Goal: Information Seeking & Learning: Learn about a topic

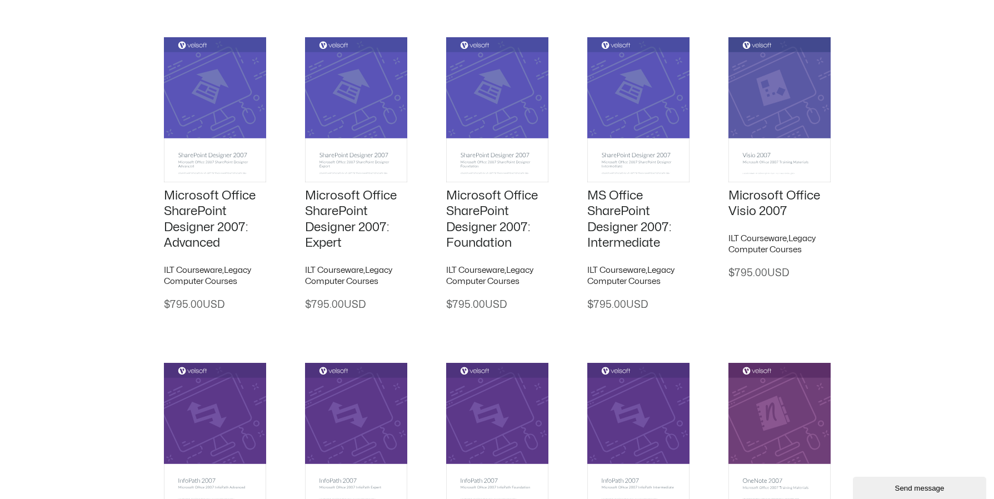
drag, startPoint x: 903, startPoint y: 292, endPoint x: 933, endPoint y: 299, distance: 30.9
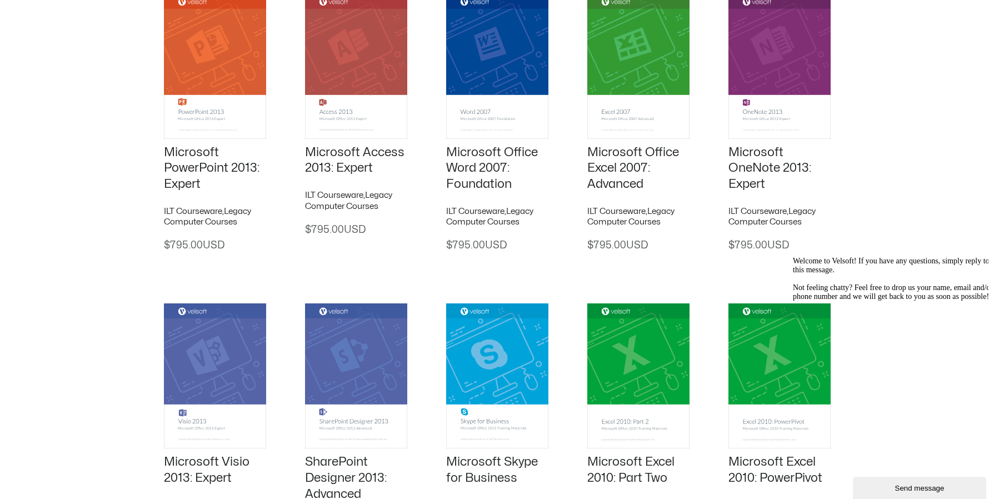
scroll to position [11485, 0]
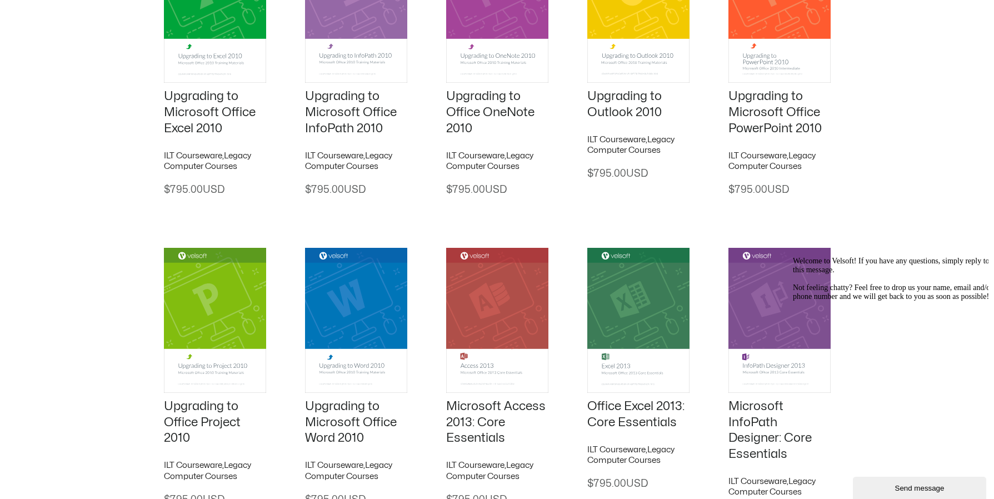
drag, startPoint x: 955, startPoint y: 214, endPoint x: 903, endPoint y: 2, distance: 219.0
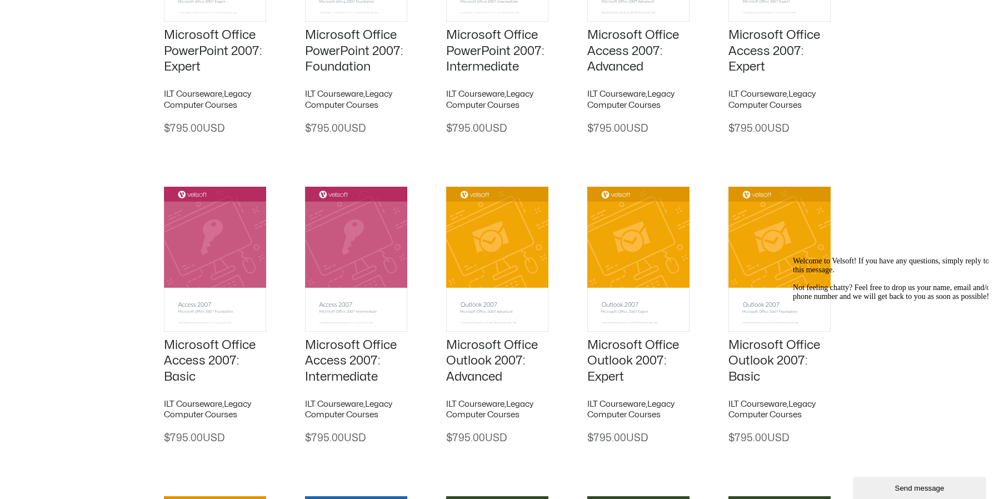
scroll to position [0, 0]
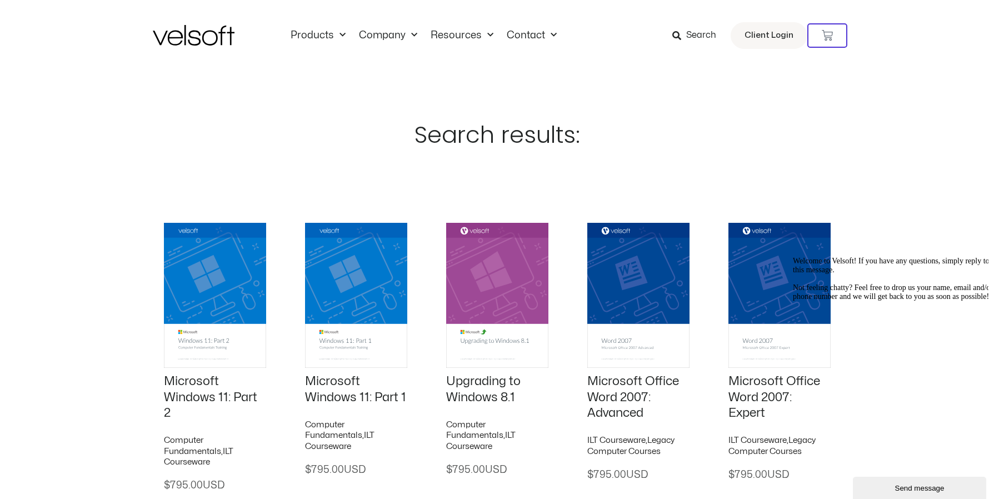
click at [719, 35] on link "Search" at bounding box center [698, 35] width 52 height 19
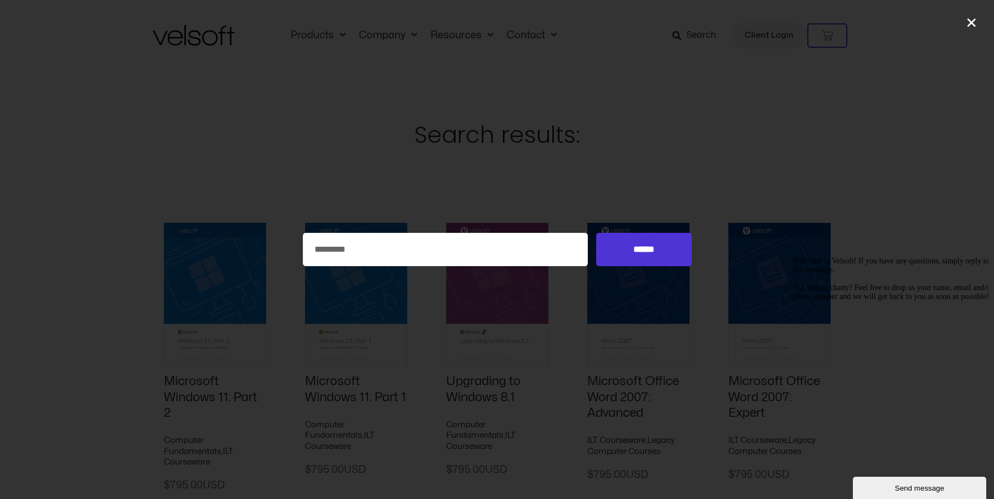
click at [703, 33] on span "Search" at bounding box center [701, 35] width 30 height 14
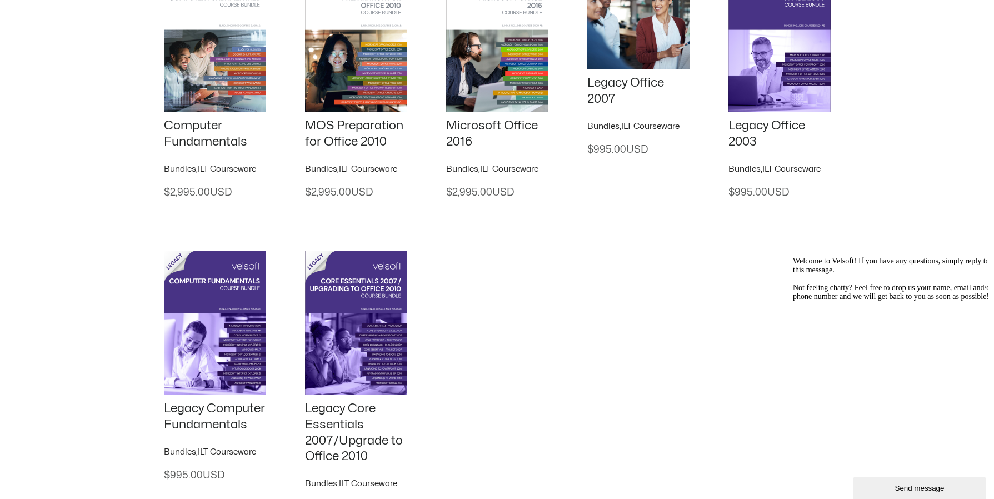
scroll to position [15765, 0]
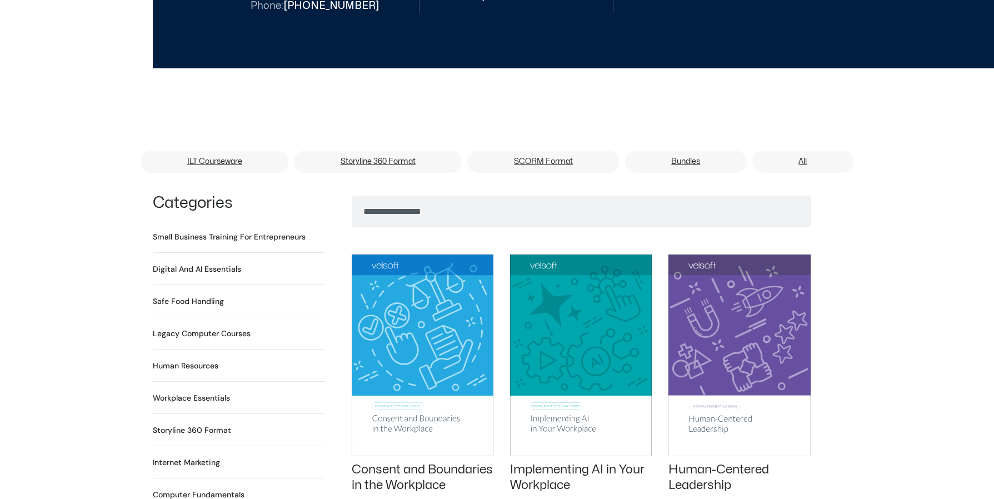
scroll to position [642, 0]
click at [519, 205] on input "Search" at bounding box center [581, 211] width 459 height 31
type input "*****"
click at [356, 195] on button "Search" at bounding box center [369, 208] width 27 height 27
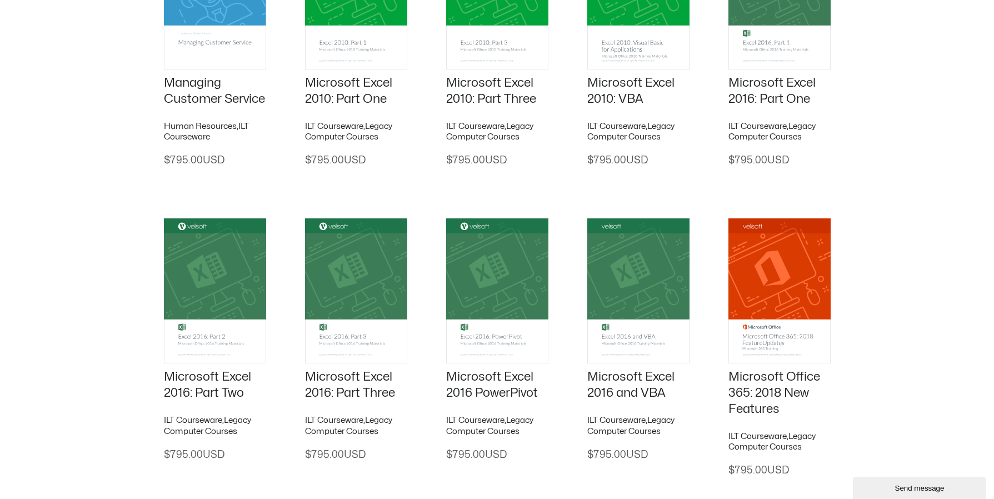
scroll to position [1611, 0]
